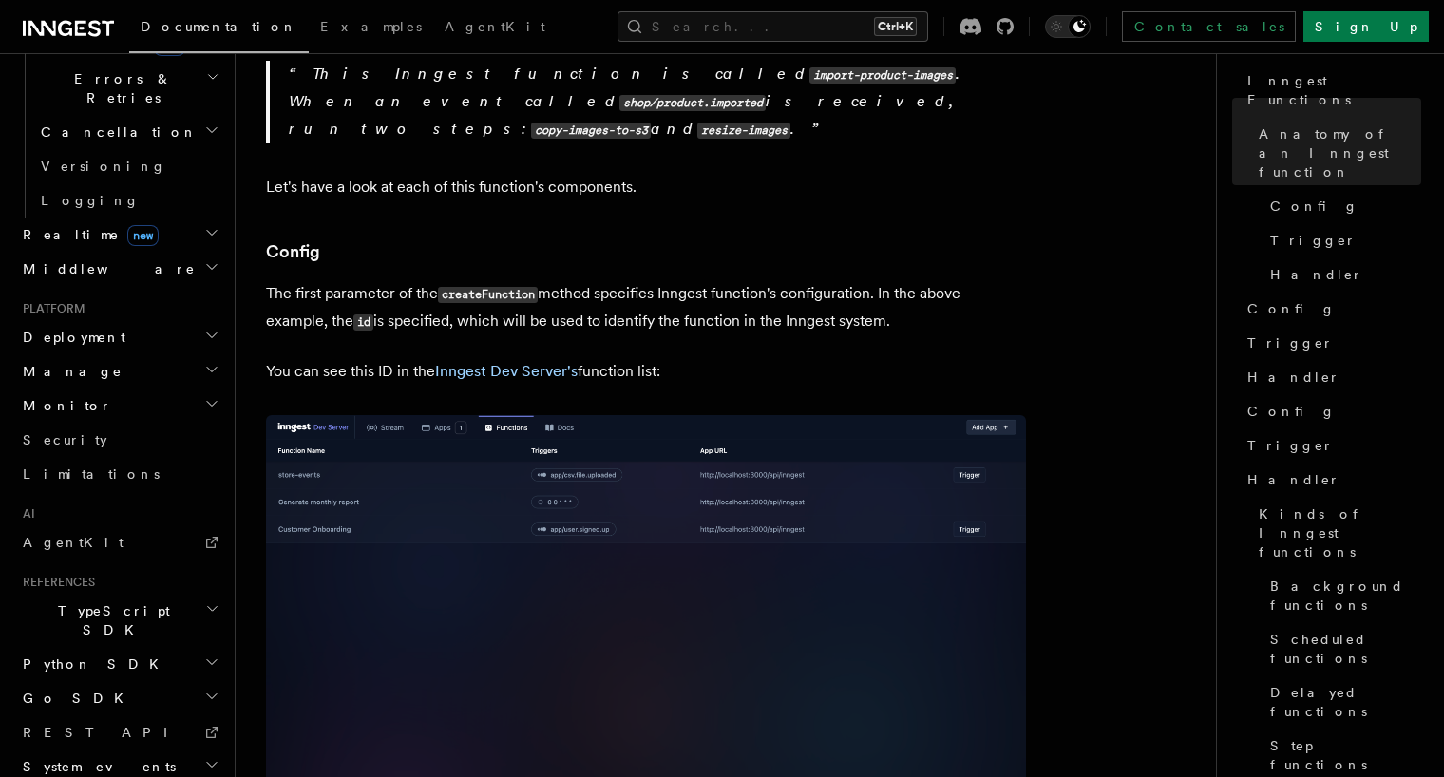
scroll to position [742, 0]
click at [203, 592] on h2 "TypeScript SDK" at bounding box center [119, 618] width 208 height 53
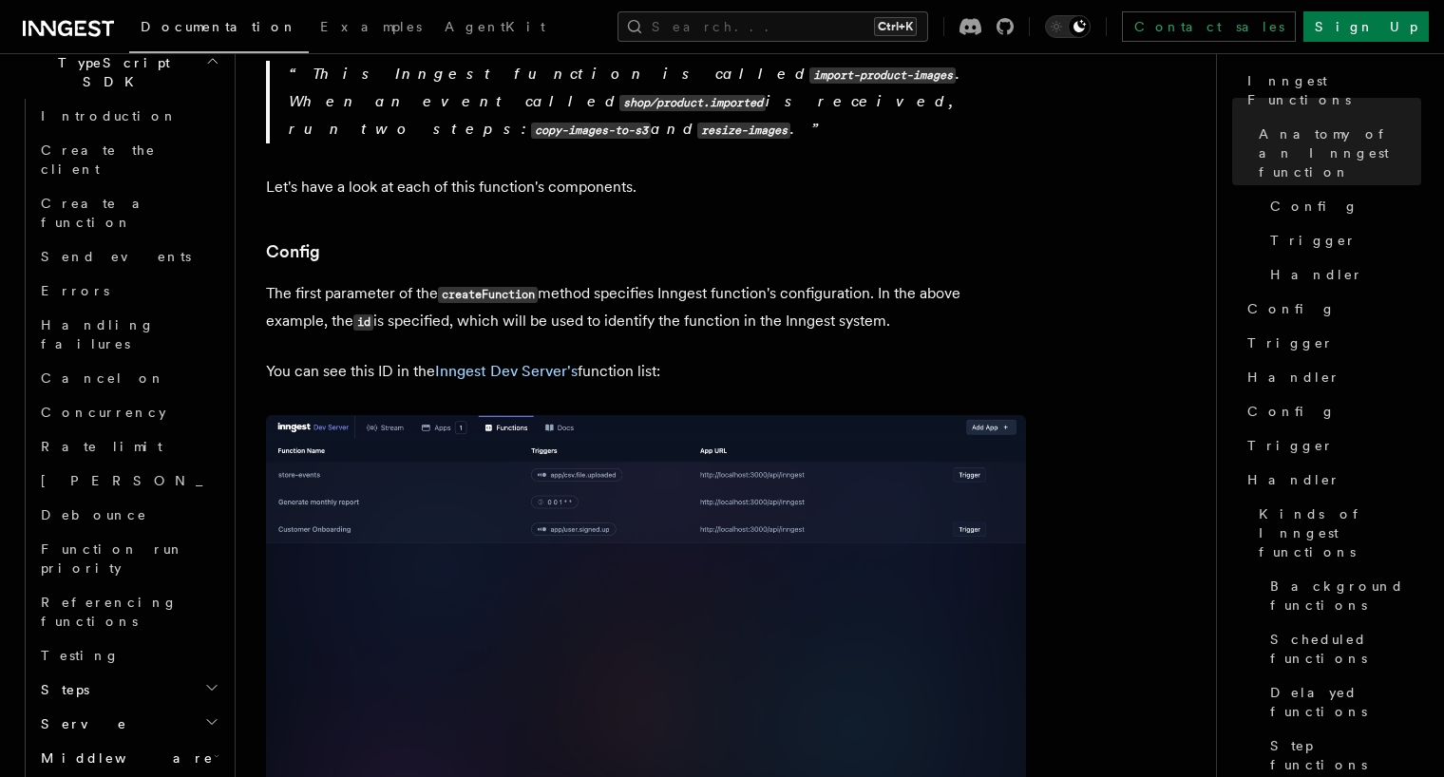
scroll to position [1289, 0]
click at [202, 671] on h2 "Steps" at bounding box center [128, 688] width 190 height 34
click at [101, 706] on link "[DOMAIN_NAME]()" at bounding box center [137, 723] width 172 height 34
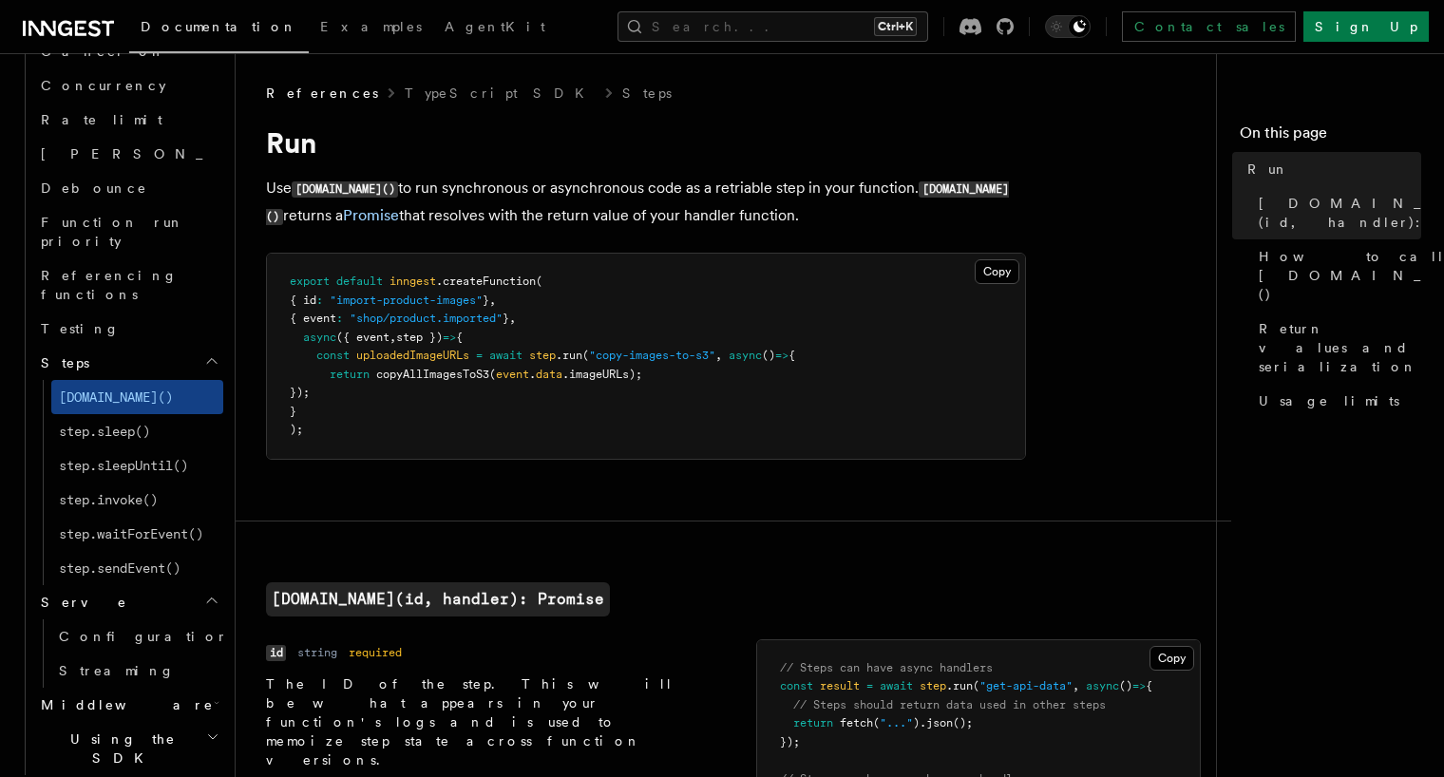
scroll to position [1617, 0]
click at [99, 692] on span "Middleware" at bounding box center [123, 701] width 180 height 19
click at [101, 728] on span "Lifecycle" at bounding box center [111, 735] width 104 height 15
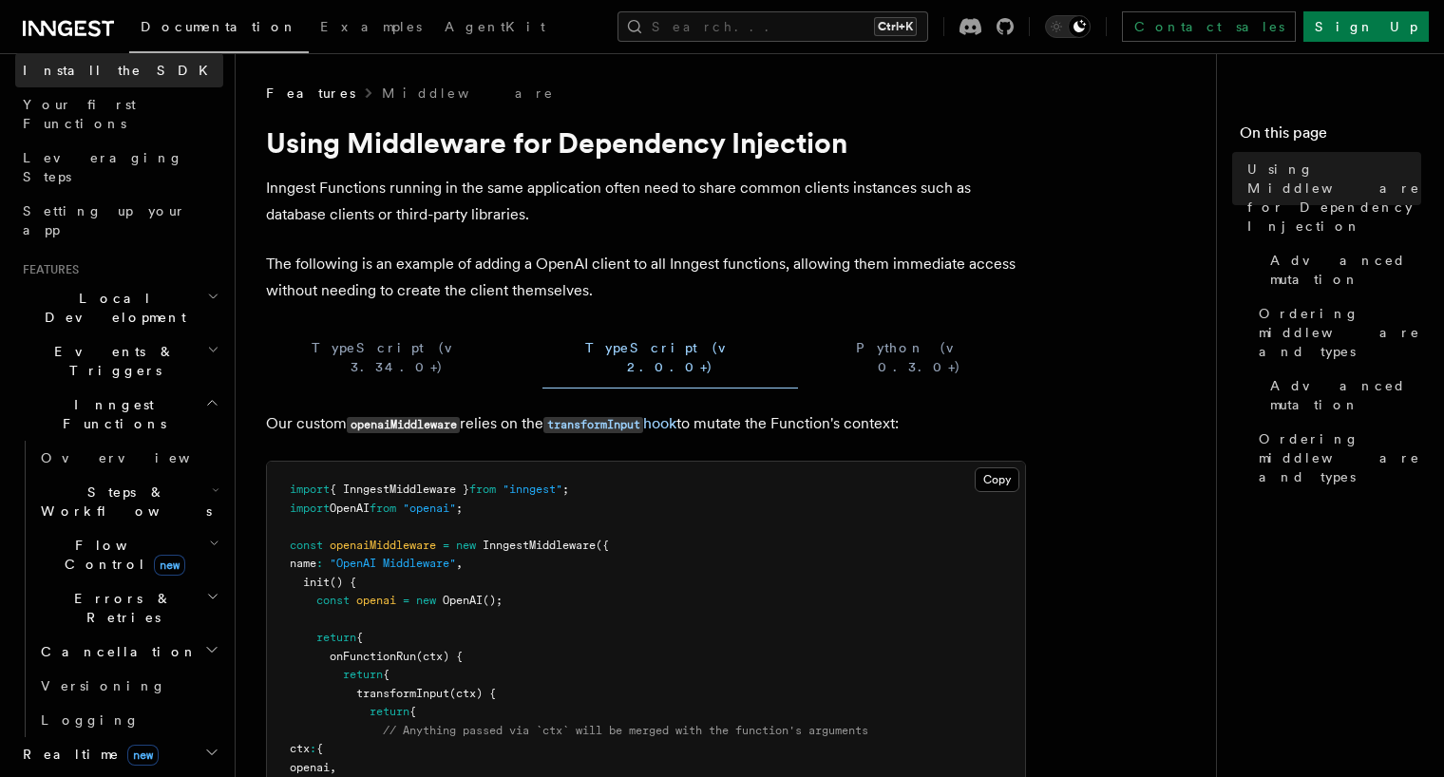
scroll to position [218, 0]
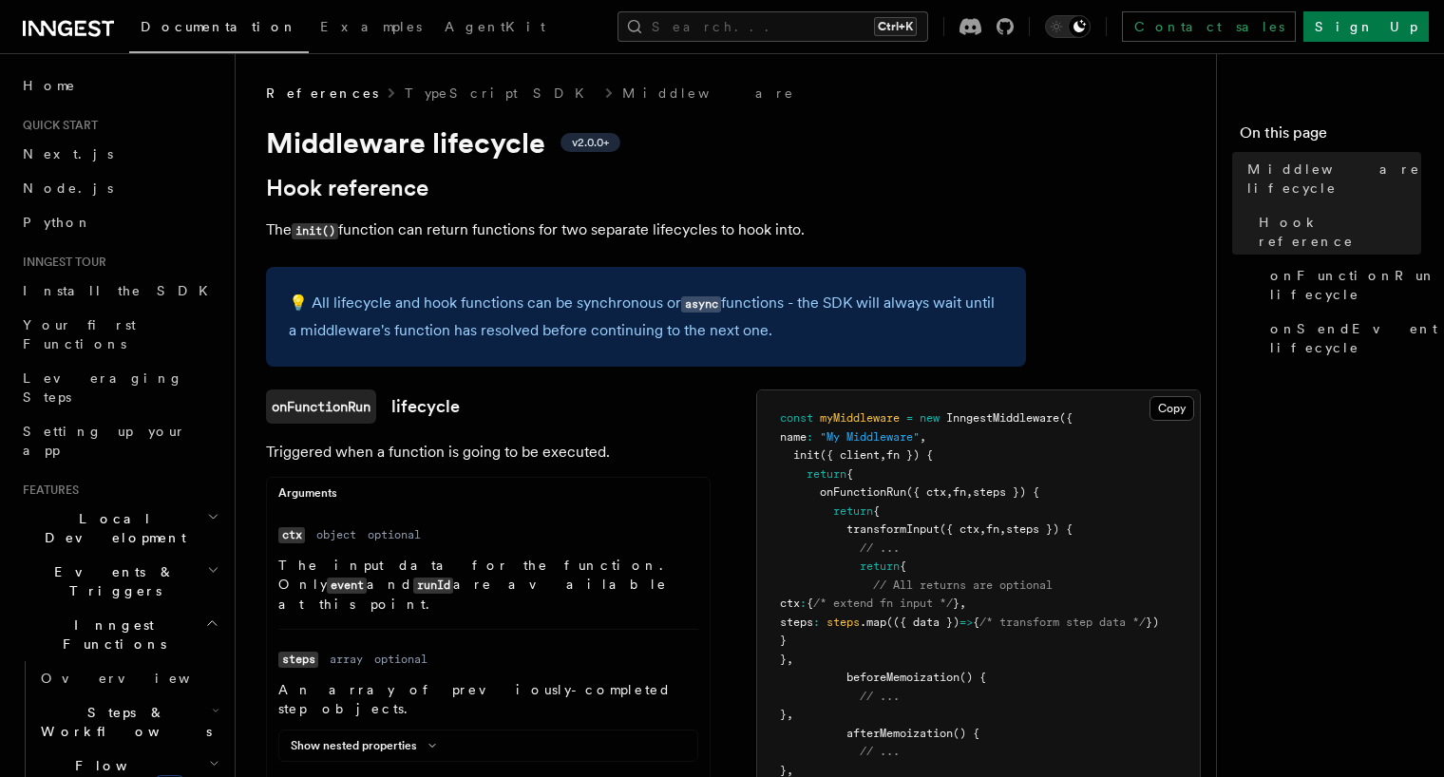
click at [367, 577] on code "event" at bounding box center [347, 585] width 40 height 16
click at [549, 581] on p "The input data for the function. Only event and runId are available at this poi…" at bounding box center [488, 585] width 420 height 58
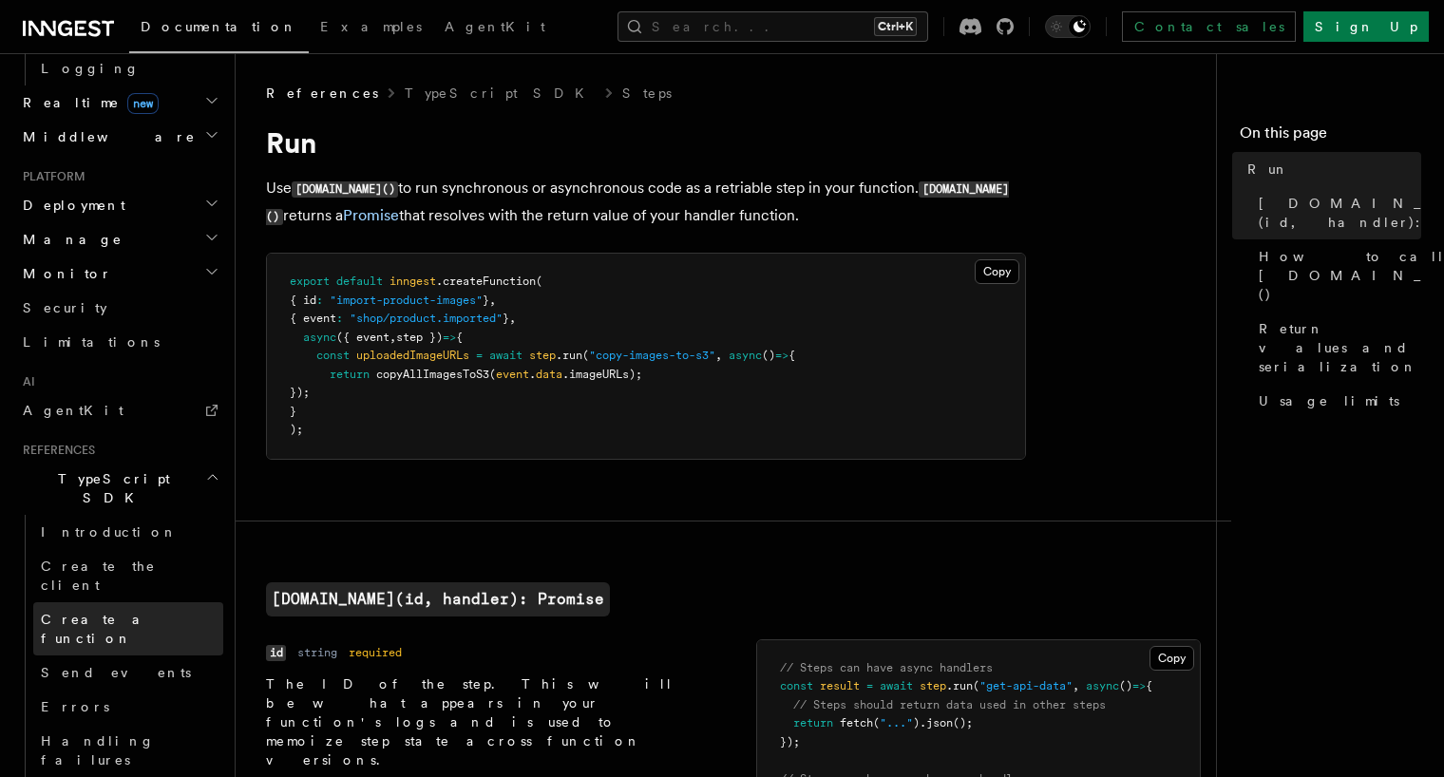
scroll to position [875, 0]
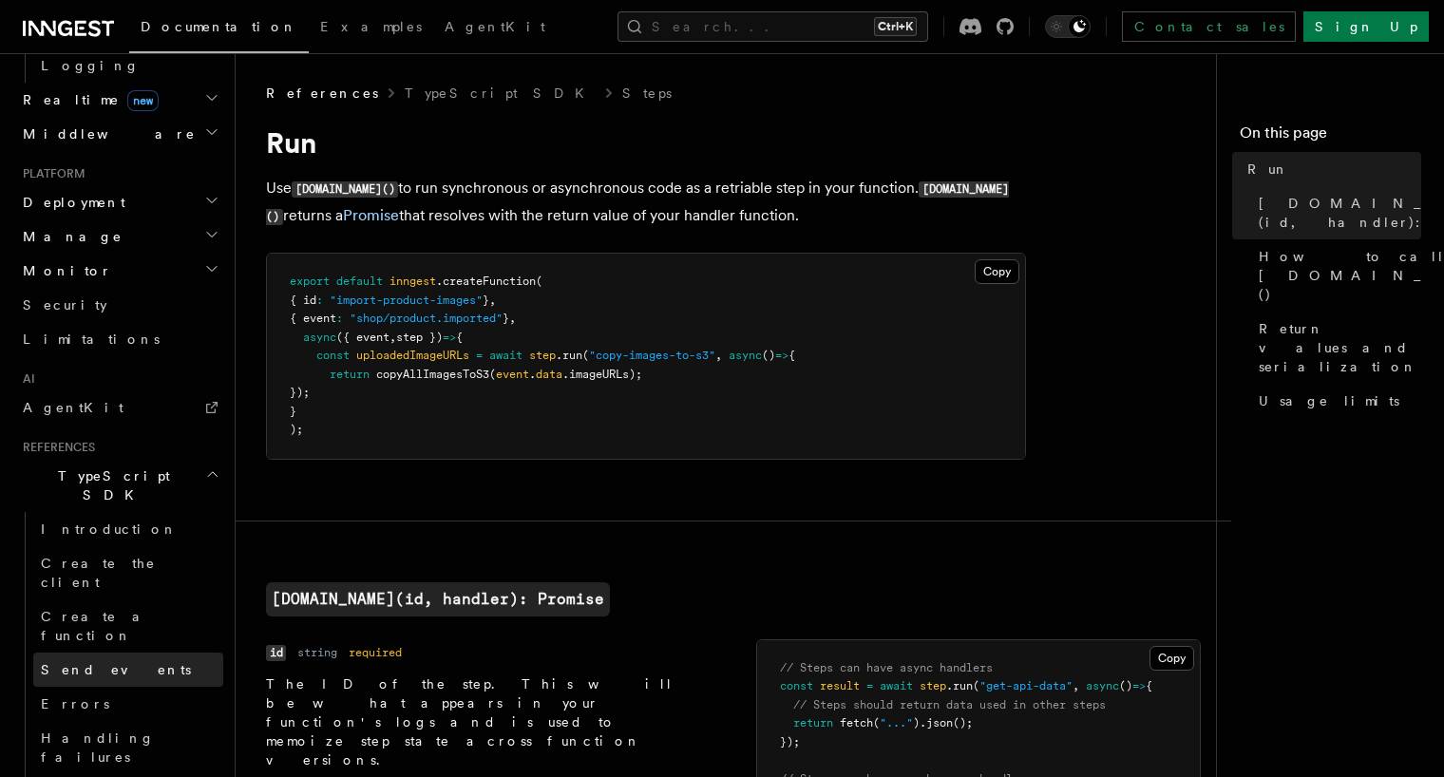
click at [131, 652] on link "Send events" at bounding box center [128, 669] width 190 height 34
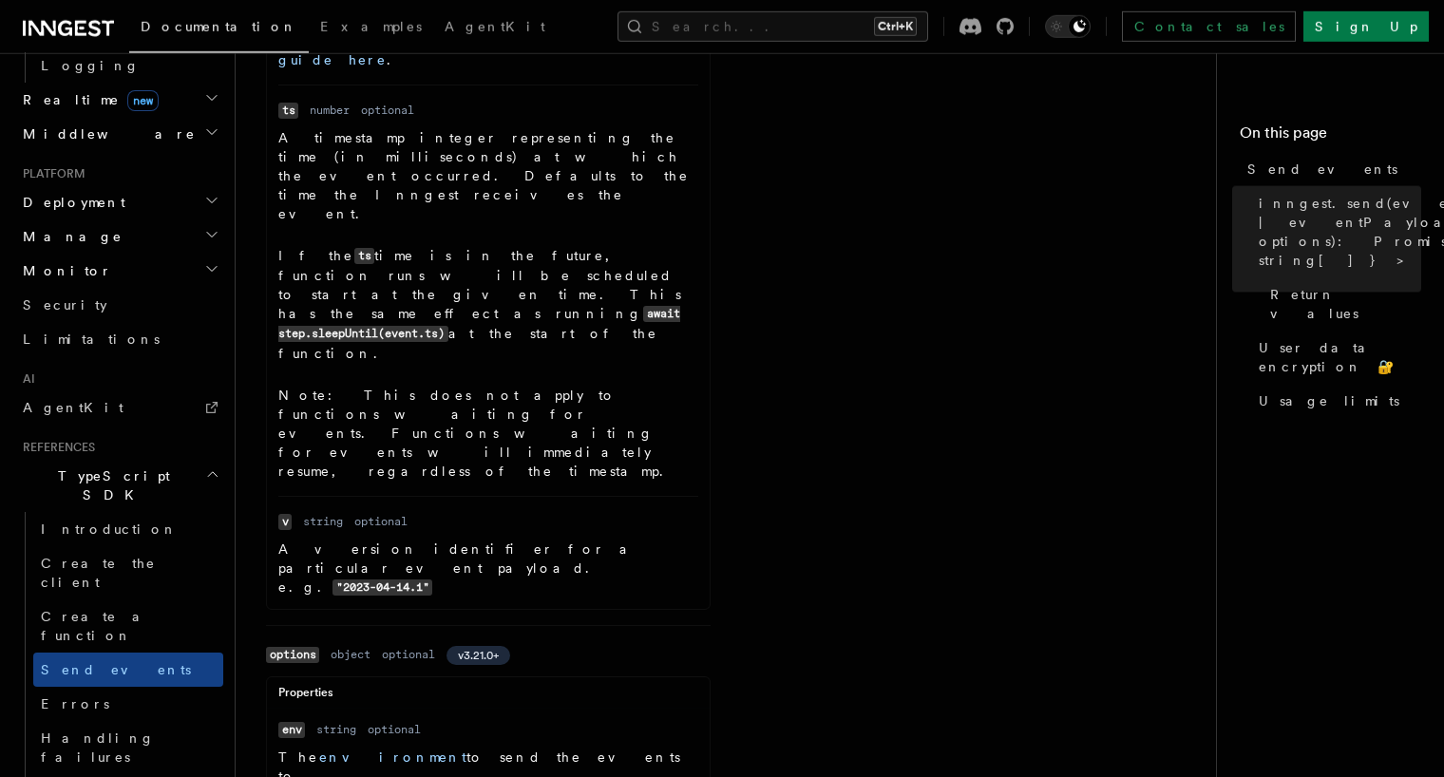
scroll to position [1504, 0]
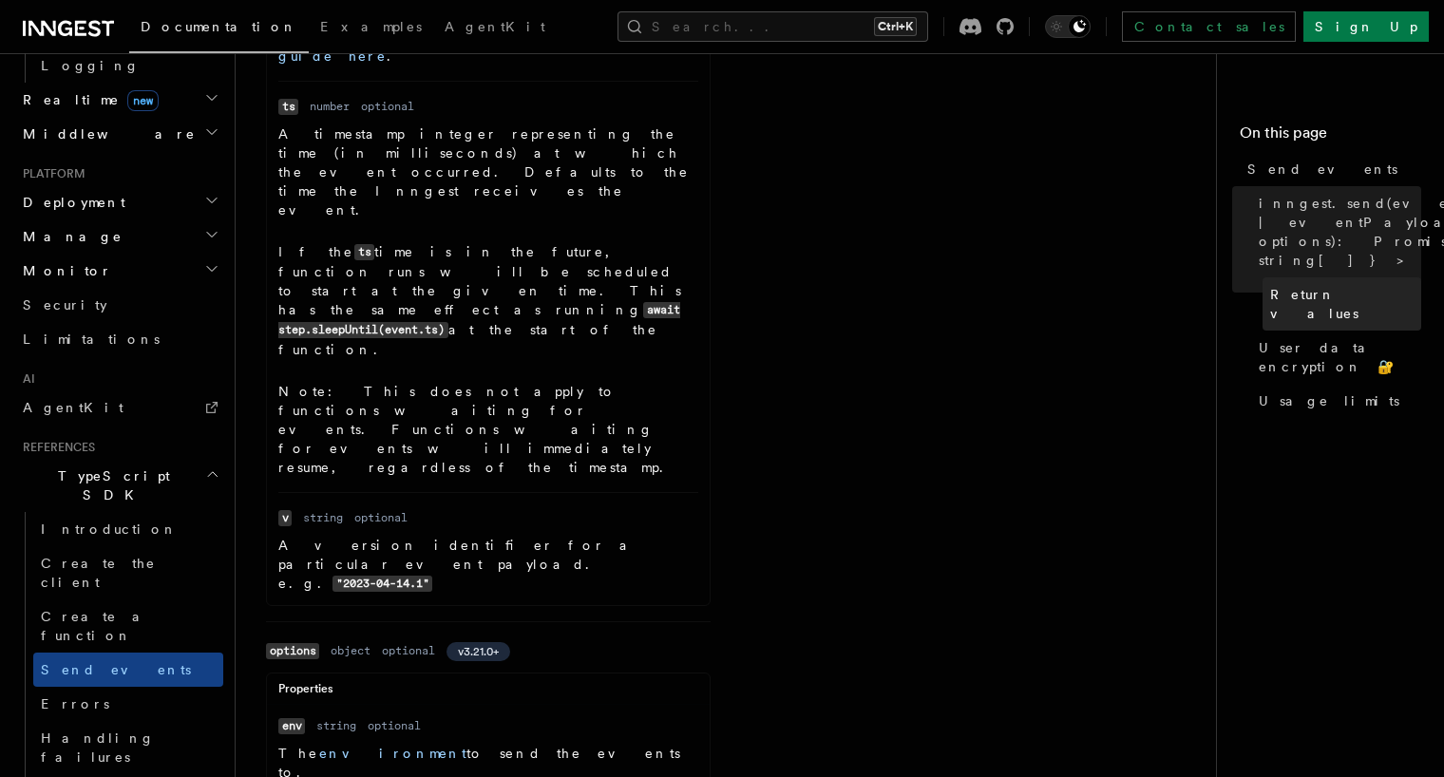
click at [1292, 286] on link "Return values" at bounding box center [1341, 303] width 159 height 53
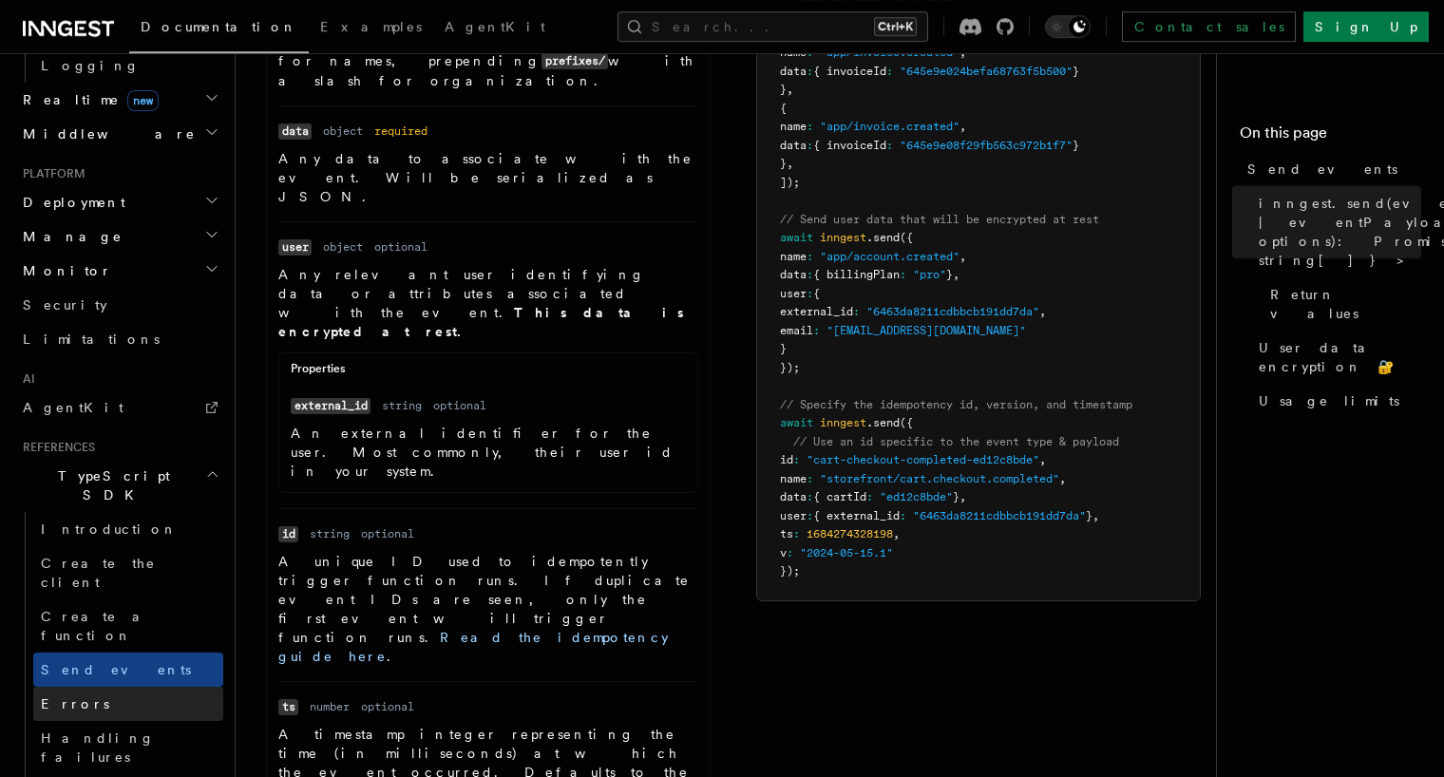
scroll to position [909, 0]
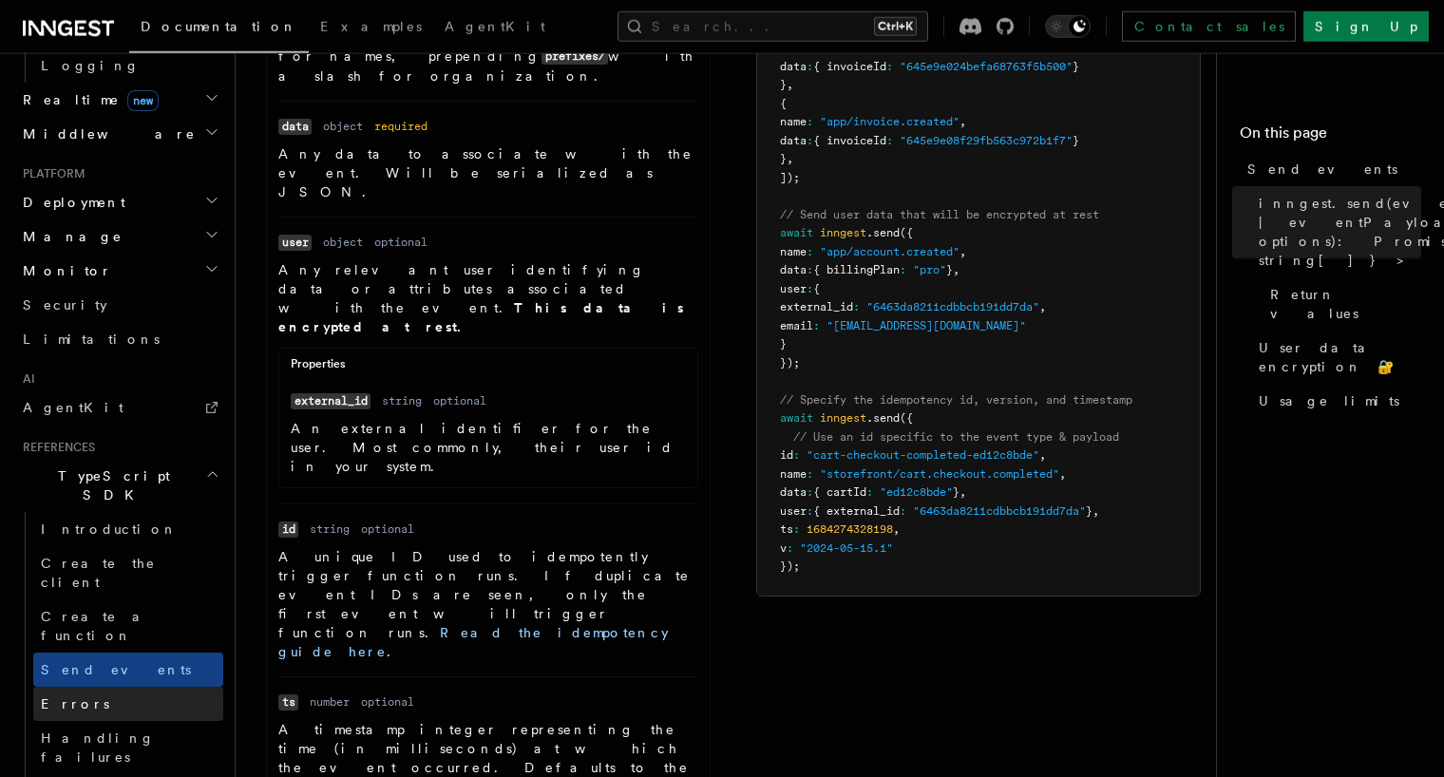
click at [135, 687] on link "Errors" at bounding box center [128, 704] width 190 height 34
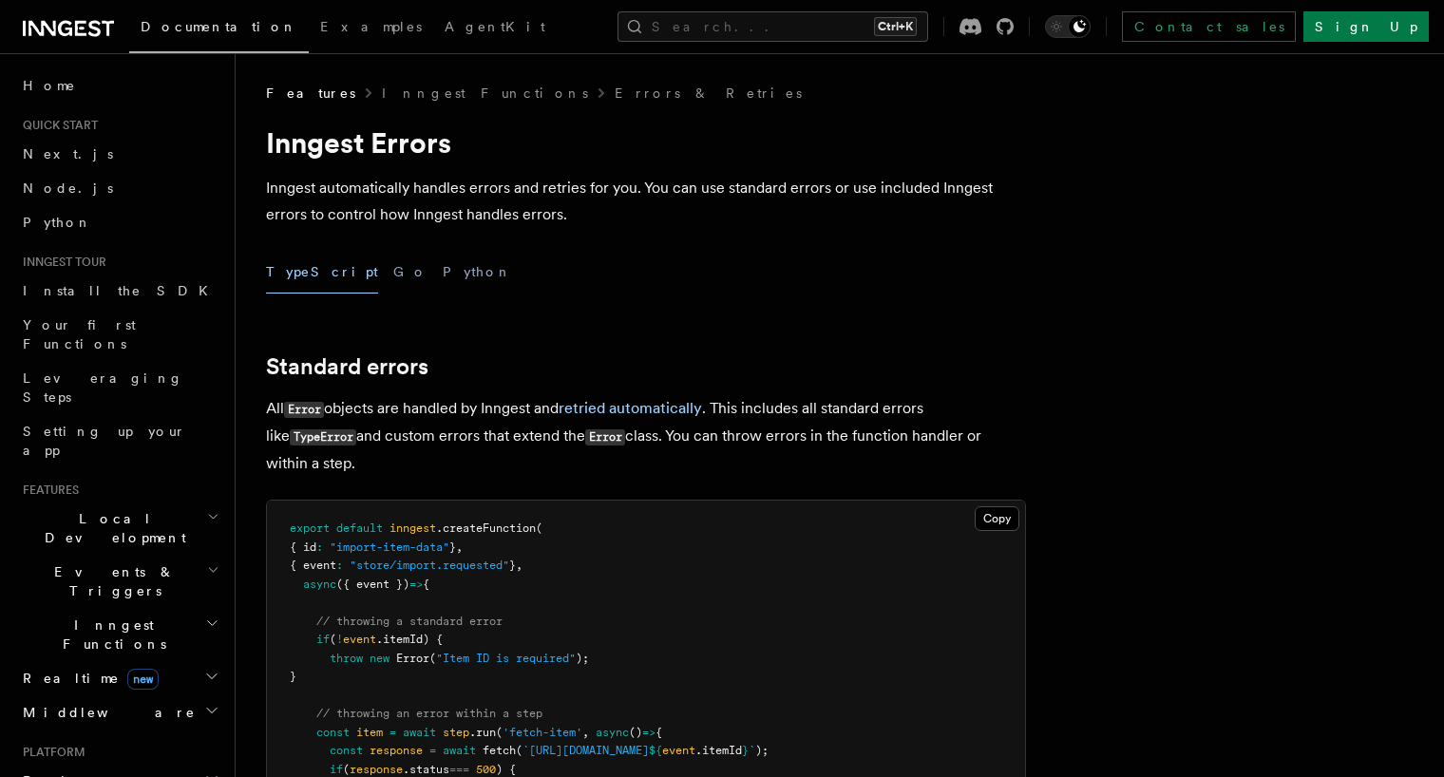
scroll to position [502, 0]
